Goal: Task Accomplishment & Management: Manage account settings

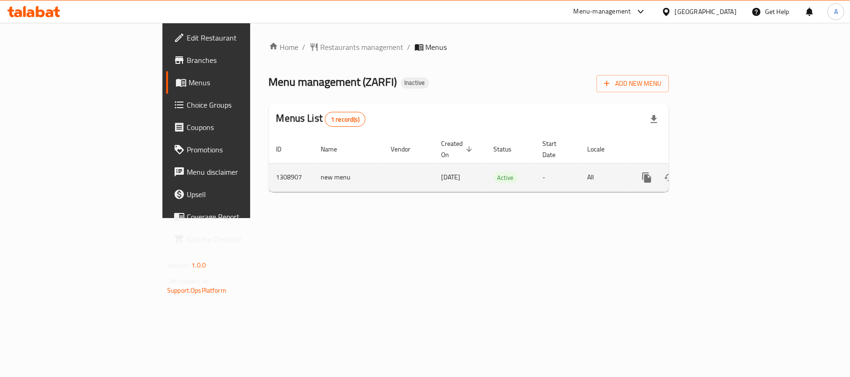
click at [719, 172] on icon "enhanced table" at bounding box center [713, 177] width 11 height 11
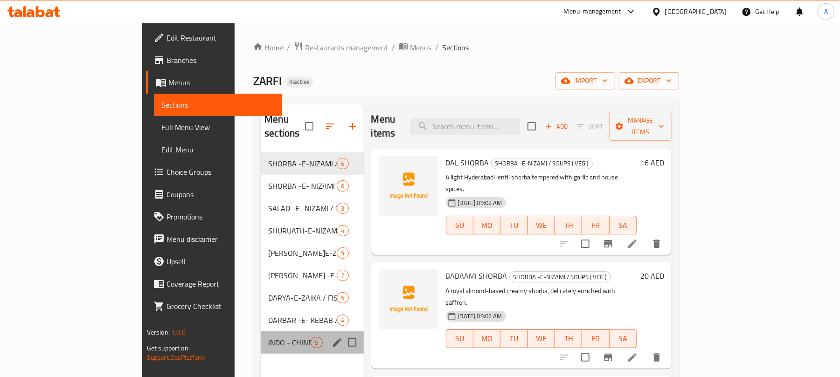
click at [261, 337] on div "INDO - CHINESE VEG STARTERS ( DRY / WET ) 5" at bounding box center [312, 343] width 103 height 22
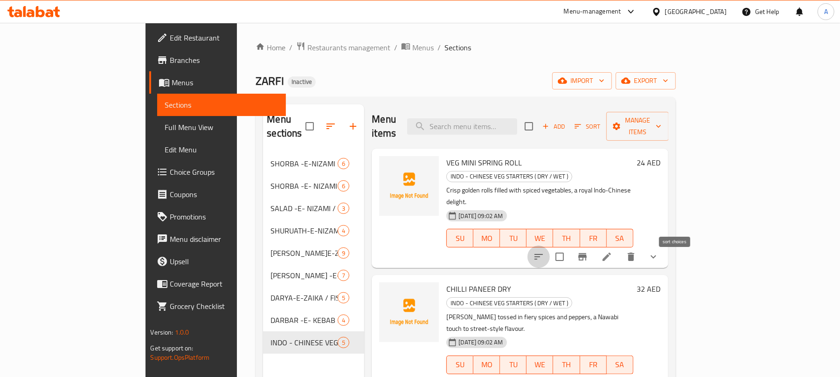
click at [544, 251] on icon "sort-choices" at bounding box center [538, 256] width 11 height 11
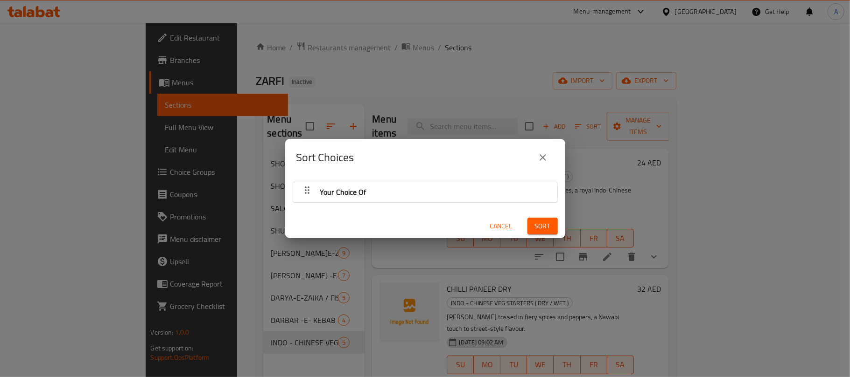
click at [310, 191] on icon "button" at bounding box center [306, 190] width 11 height 11
click at [308, 188] on icon "button" at bounding box center [306, 190] width 11 height 11
click at [543, 157] on icon "close" at bounding box center [542, 157] width 7 height 7
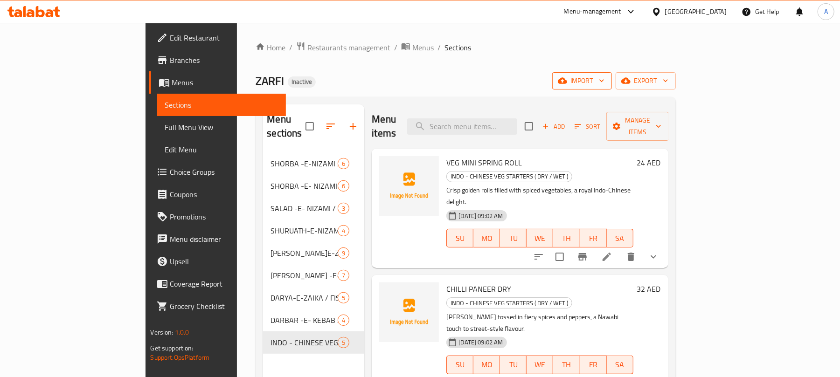
click at [605, 84] on span "import" at bounding box center [582, 81] width 45 height 12
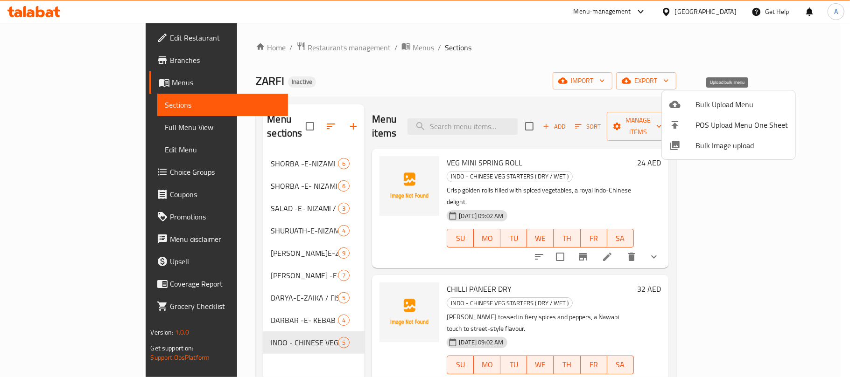
click at [704, 99] on span "Bulk Upload Menu" at bounding box center [741, 104] width 92 height 11
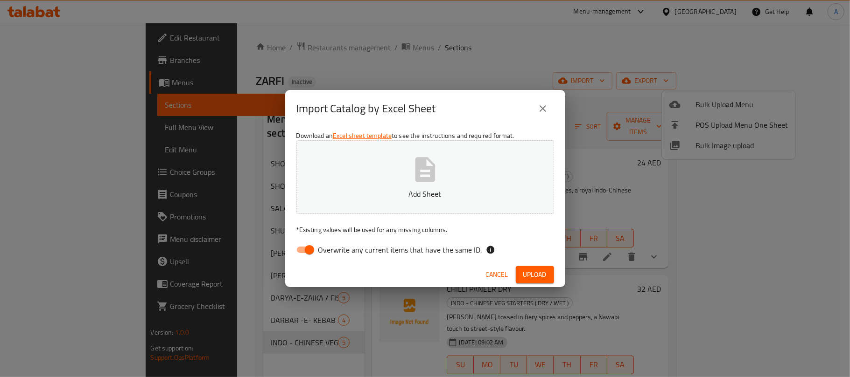
click at [399, 262] on div "Download an Excel sheet template to see the instructions and required format. A…" at bounding box center [425, 194] width 280 height 135
click at [394, 256] on span "Overwrite any current items that have the same ID." at bounding box center [400, 249] width 164 height 11
click at [336, 256] on input "Overwrite any current items that have the same ID." at bounding box center [309, 250] width 53 height 18
checkbox input "false"
click at [387, 170] on button "Add Sheet" at bounding box center [425, 177] width 258 height 74
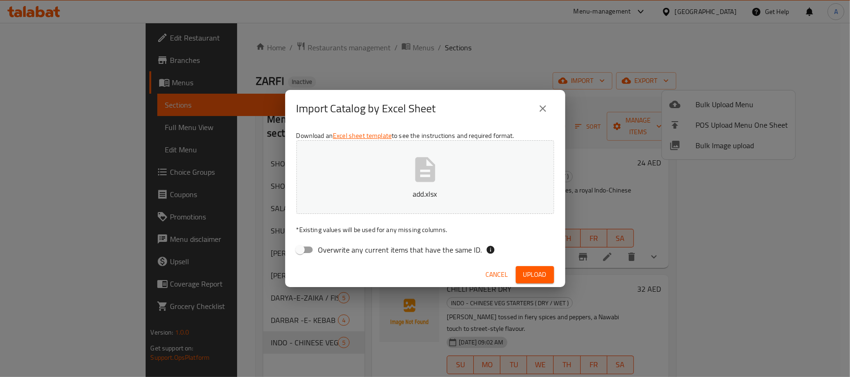
click at [546, 279] on button "Upload" at bounding box center [535, 274] width 38 height 17
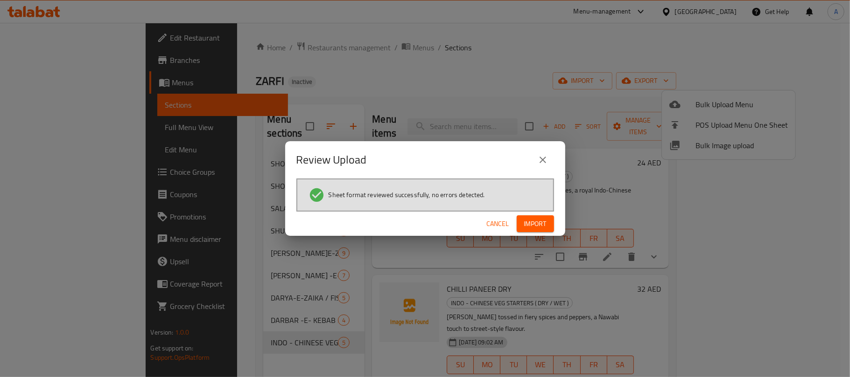
click at [536, 227] on span "Import" at bounding box center [535, 224] width 22 height 12
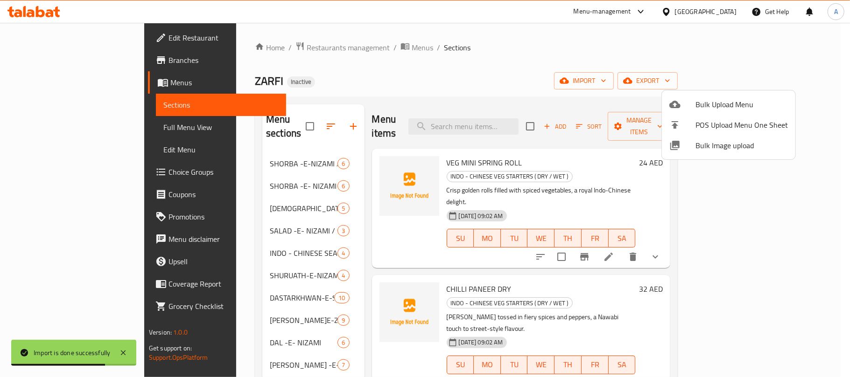
click at [325, 91] on div at bounding box center [425, 188] width 850 height 377
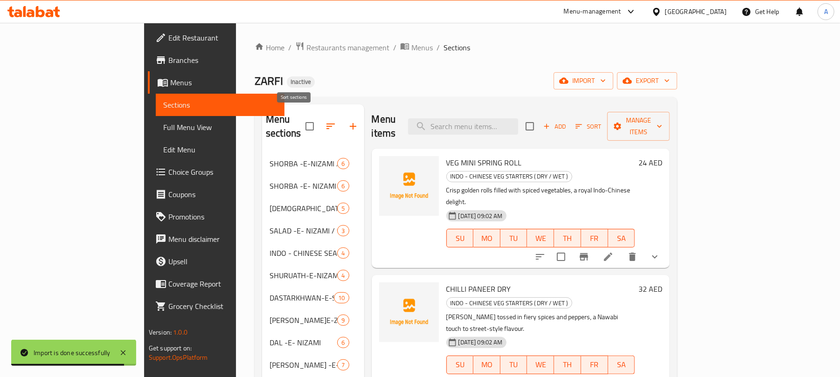
click at [325, 121] on icon "button" at bounding box center [330, 126] width 11 height 11
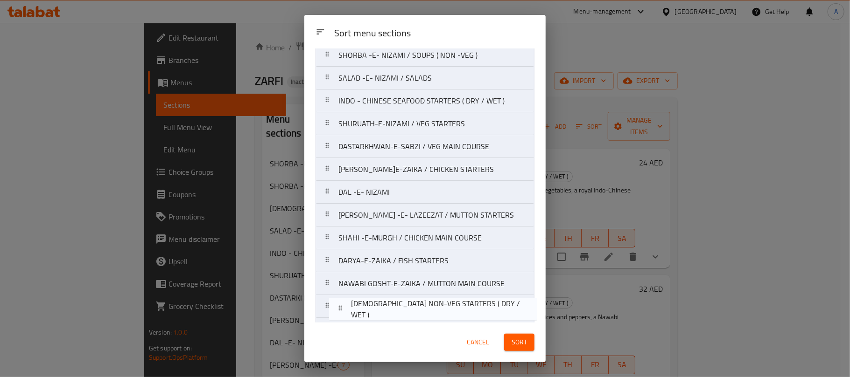
scroll to position [126, 0]
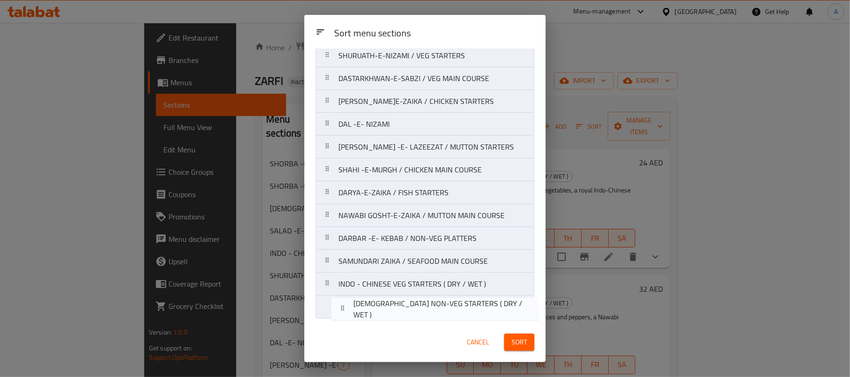
drag, startPoint x: 392, startPoint y: 136, endPoint x: 407, endPoint y: 317, distance: 181.6
click at [407, 317] on nav "SHORBA -E-NIZAMI / SOUPS ( VEG ) SHORBA -E- NIZAMI / SOUPS ( NON -VEG ) [DEMOGR…" at bounding box center [424, 135] width 219 height 367
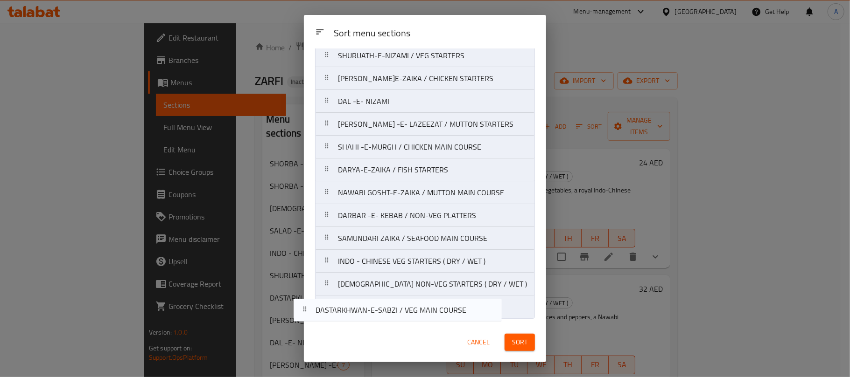
drag, startPoint x: 440, startPoint y: 86, endPoint x: 417, endPoint y: 316, distance: 230.7
click at [417, 316] on nav "SHORBA -E-NIZAMI / SOUPS ( VEG ) SHORBA -E- NIZAMI / SOUPS ( NON -VEG ) SALAD -…" at bounding box center [425, 135] width 220 height 367
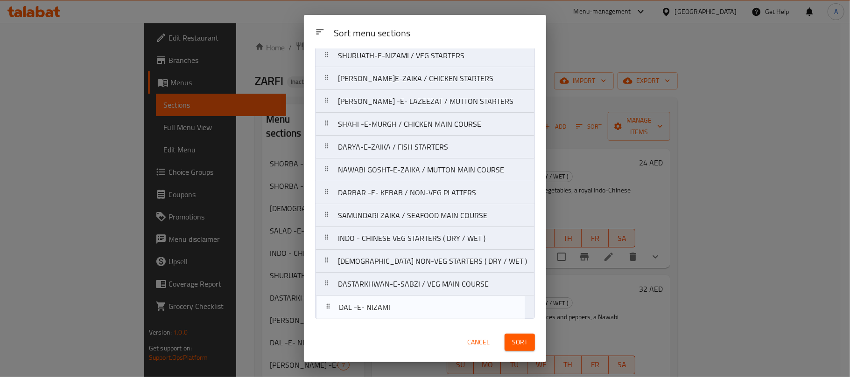
drag, startPoint x: 426, startPoint y: 166, endPoint x: 428, endPoint y: 314, distance: 147.9
click at [428, 314] on nav "SHORBA -E-NIZAMI / SOUPS ( VEG ) SHORBA -E- NIZAMI / SOUPS ( NON -VEG ) SALAD -…" at bounding box center [425, 135] width 220 height 367
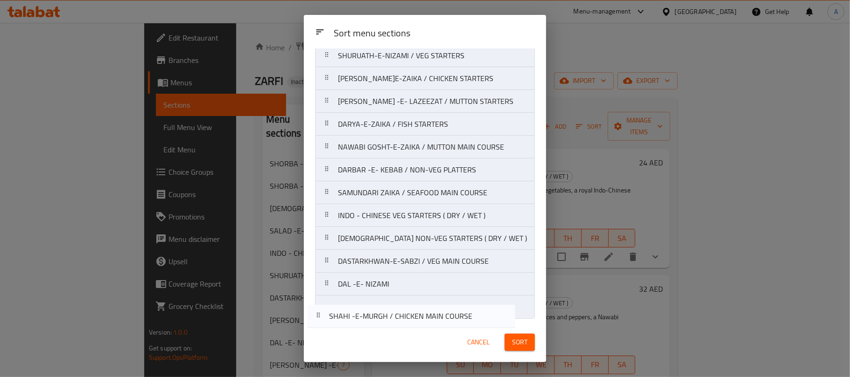
drag, startPoint x: 486, startPoint y: 121, endPoint x: 476, endPoint y: 320, distance: 199.0
click at [476, 320] on div "Sort menu sections SHORBA -E-NIZAMI / SOUPS ( VEG ) SHORBA -E- NIZAMI / SOUPS (…" at bounding box center [425, 186] width 242 height 274
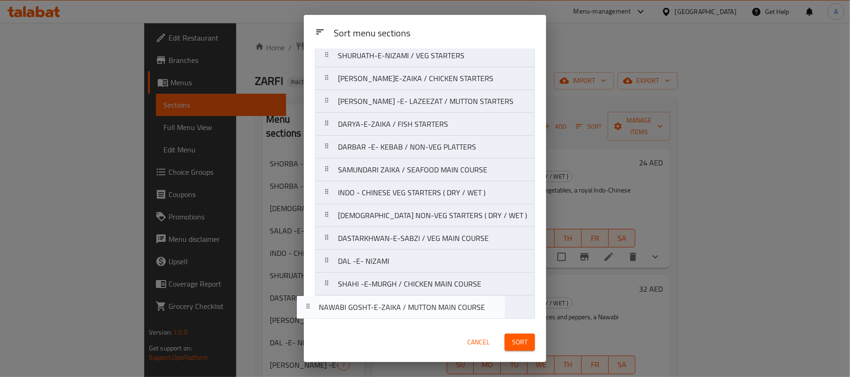
drag, startPoint x: 494, startPoint y: 145, endPoint x: 475, endPoint y: 312, distance: 168.5
click at [475, 312] on nav "SHORBA -E-NIZAMI / SOUPS ( VEG ) SHORBA -E- NIZAMI / SOUPS ( NON -VEG ) SALAD -…" at bounding box center [425, 135] width 220 height 367
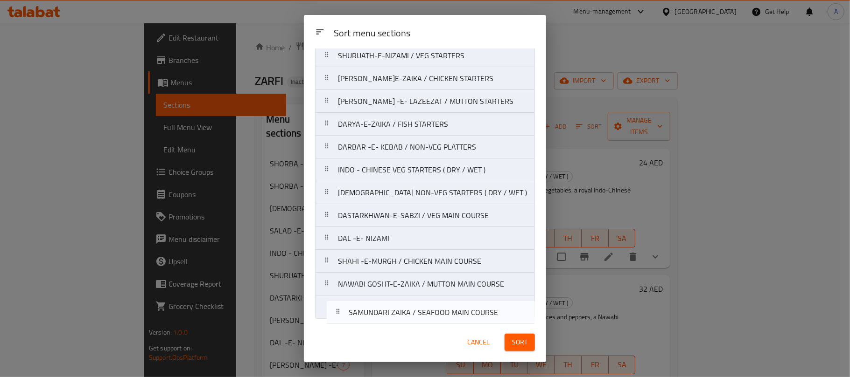
drag, startPoint x: 444, startPoint y: 174, endPoint x: 454, endPoint y: 321, distance: 147.3
click at [454, 321] on div "Sort menu sections SHORBA -E-NIZAMI / SOUPS ( VEG ) SHORBA -E- NIZAMI / SOUPS (…" at bounding box center [425, 186] width 242 height 274
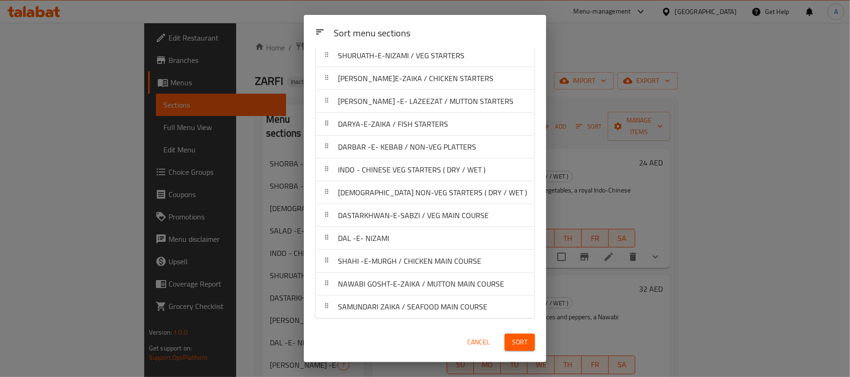
click at [519, 343] on span "Sort" at bounding box center [519, 343] width 15 height 12
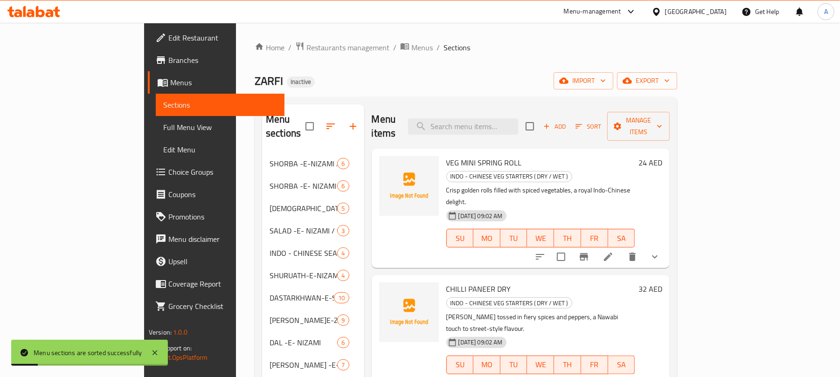
click at [163, 124] on span "Full Menu View" at bounding box center [220, 127] width 114 height 11
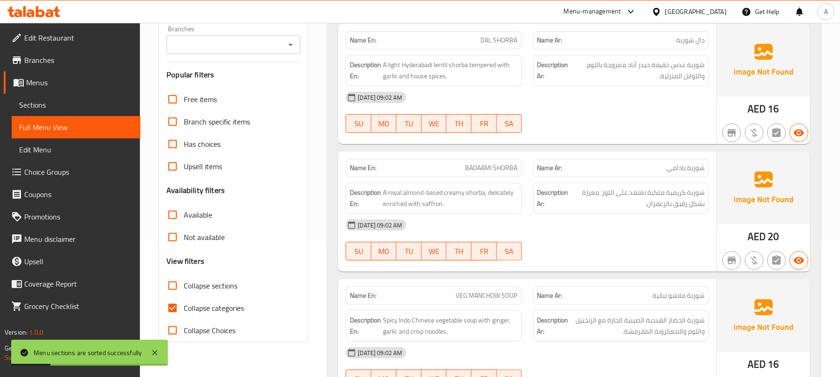
scroll to position [187, 0]
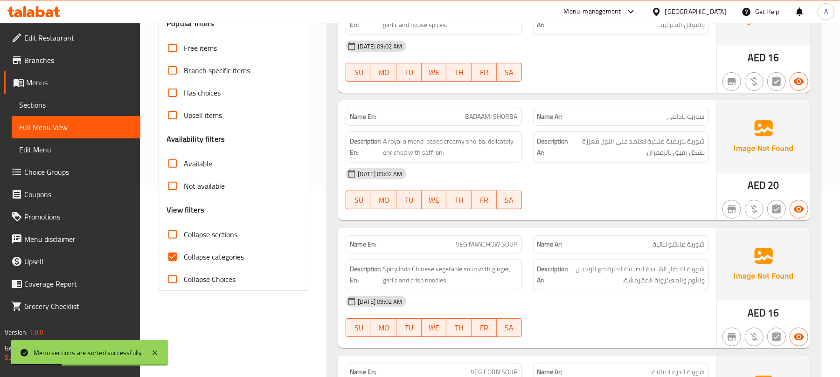
click at [225, 234] on span "Collapse sections" at bounding box center [211, 234] width 54 height 11
click at [184, 234] on input "Collapse sections" at bounding box center [172, 234] width 22 height 22
checkbox input "true"
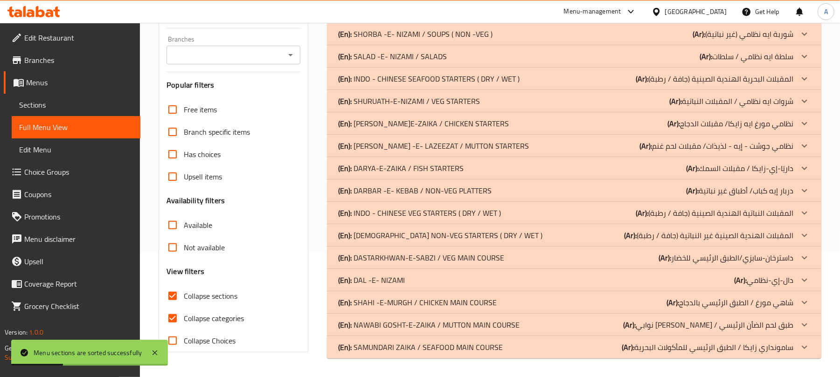
click at [229, 313] on span "Collapse categories" at bounding box center [214, 318] width 60 height 11
click at [184, 307] on input "Collapse categories" at bounding box center [172, 318] width 22 height 22
checkbox input "false"
click at [542, 349] on div "(En): SAMUNDARI ZAIKA / SEAFOOD MAIN COURSE (Ar): سامونداري زايكا / الطبق الرئي…" at bounding box center [565, 347] width 455 height 11
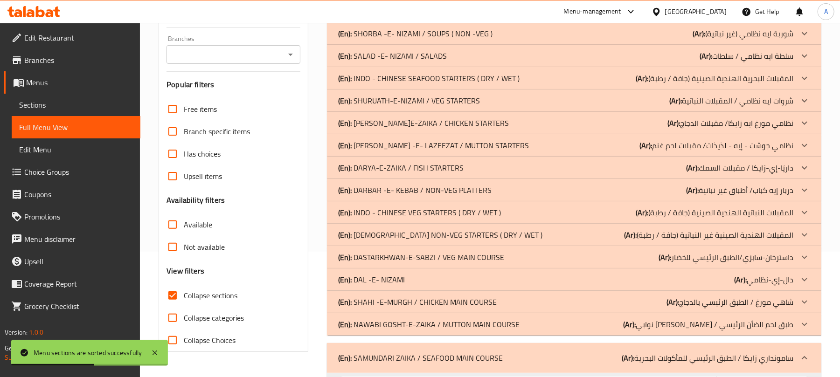
click at [532, 329] on div "(En): NAWABI GOSHT-E-ZAIKA / MUTTON MAIN COURSE (Ar): نوابي جوشت إي زايكا / طبق…" at bounding box center [565, 324] width 455 height 11
click at [523, 307] on div "(En): SHAHI -E-MURGH / CHICKEN MAIN COURSE (Ar): شاهي مورغ / الطبق الرئيسي بالد…" at bounding box center [565, 302] width 455 height 11
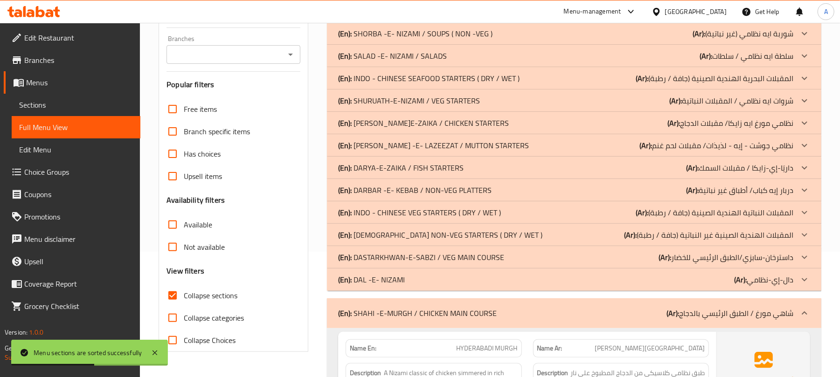
click at [509, 282] on div "(En): DAL -E- NIZAMI (Ar): دال-إي-نظامي" at bounding box center [565, 279] width 455 height 11
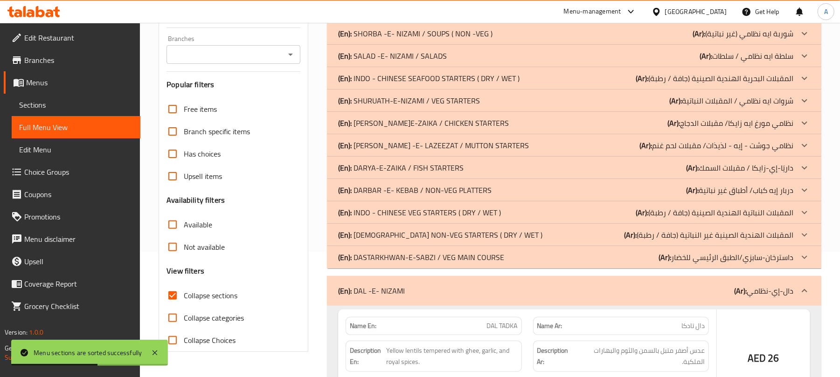
click at [497, 258] on p "(En): DASTARKHWAN-E-SABZI / VEG MAIN COURSE" at bounding box center [421, 257] width 166 height 11
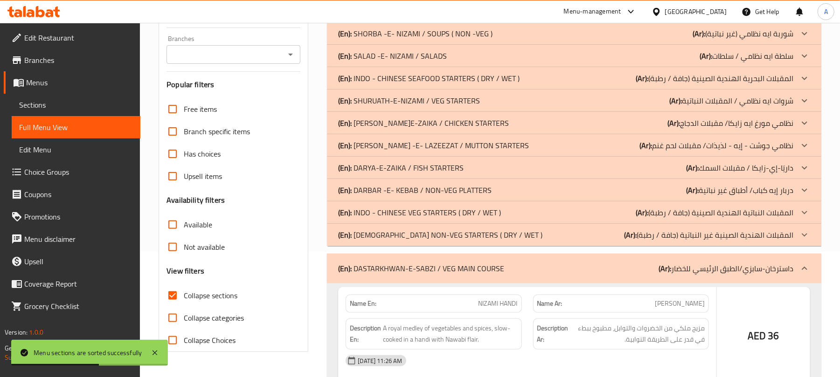
click at [495, 239] on p "(En): [DEMOGRAPHIC_DATA] NON-VEG STARTERS ( DRY / WET )" at bounding box center [440, 235] width 204 height 11
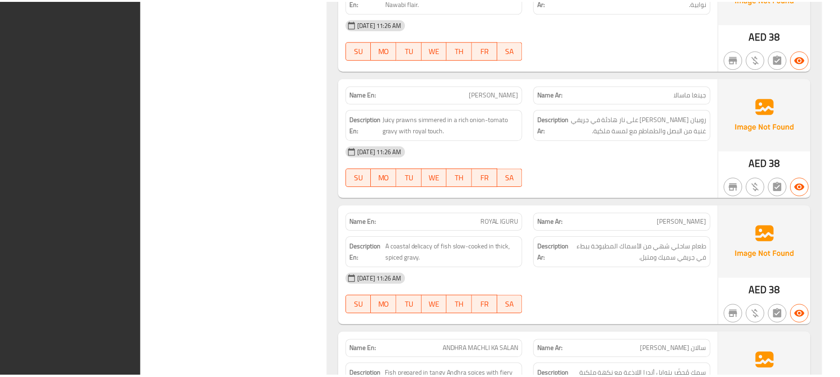
scroll to position [7358, 0]
